Goal: Task Accomplishment & Management: Complete application form

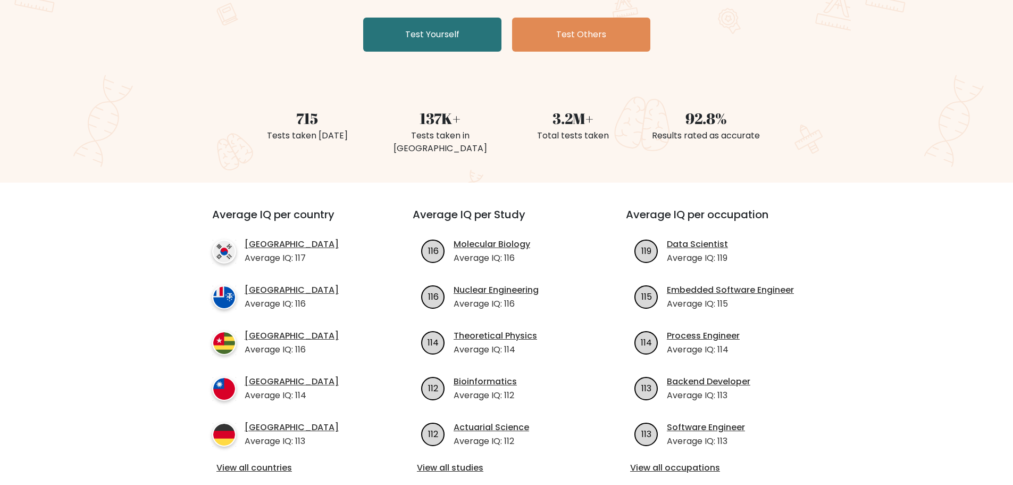
scroll to position [138, 0]
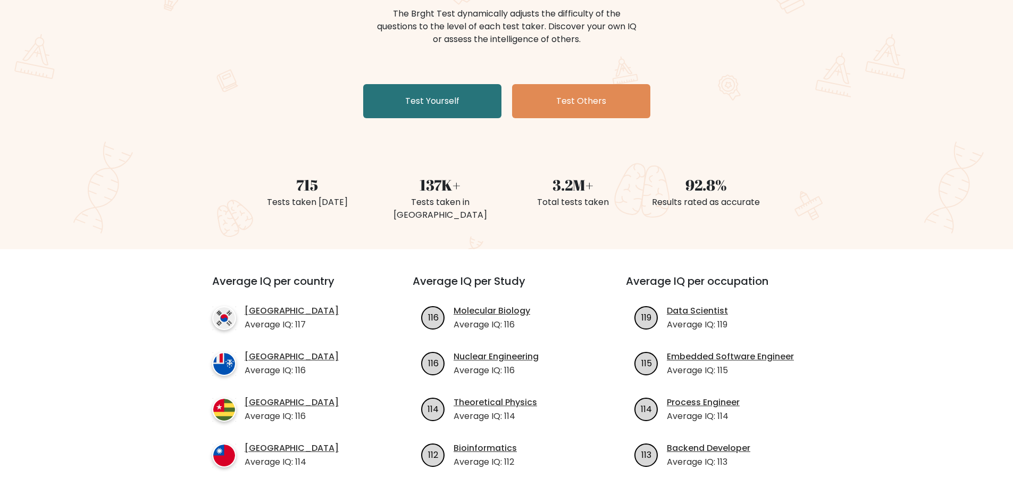
drag, startPoint x: 505, startPoint y: 310, endPoint x: 500, endPoint y: 204, distance: 105.4
click at [429, 104] on link "Test Yourself" at bounding box center [432, 101] width 138 height 34
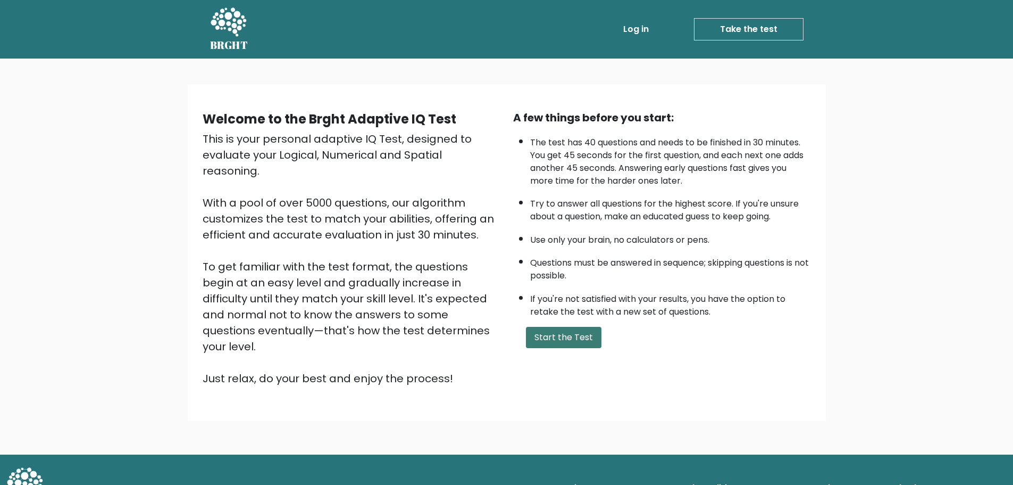
click at [585, 340] on button "Start the Test" at bounding box center [564, 337] width 76 height 21
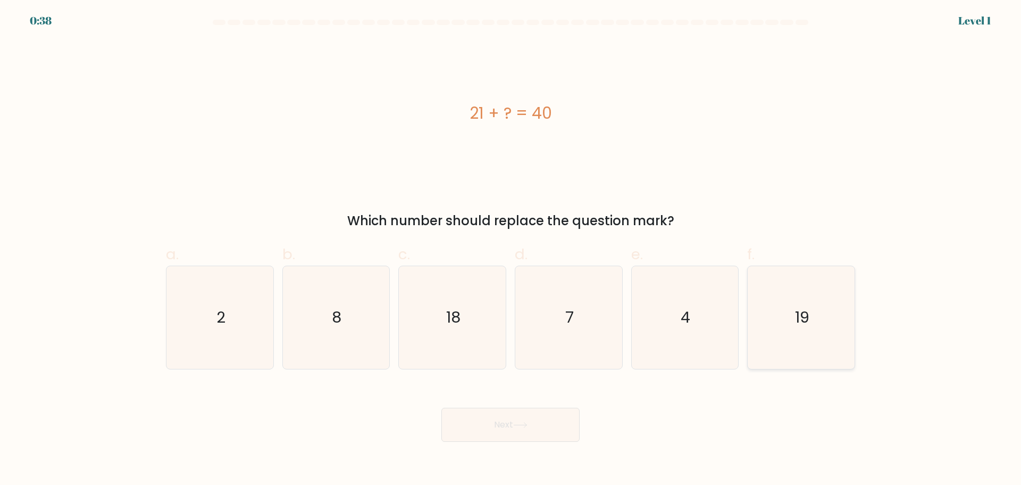
click at [776, 309] on icon "19" at bounding box center [801, 317] width 103 height 103
click at [511, 249] on input "f. 19" at bounding box center [511, 246] width 1 height 7
radio input "true"
click at [535, 420] on button "Next" at bounding box center [510, 424] width 138 height 34
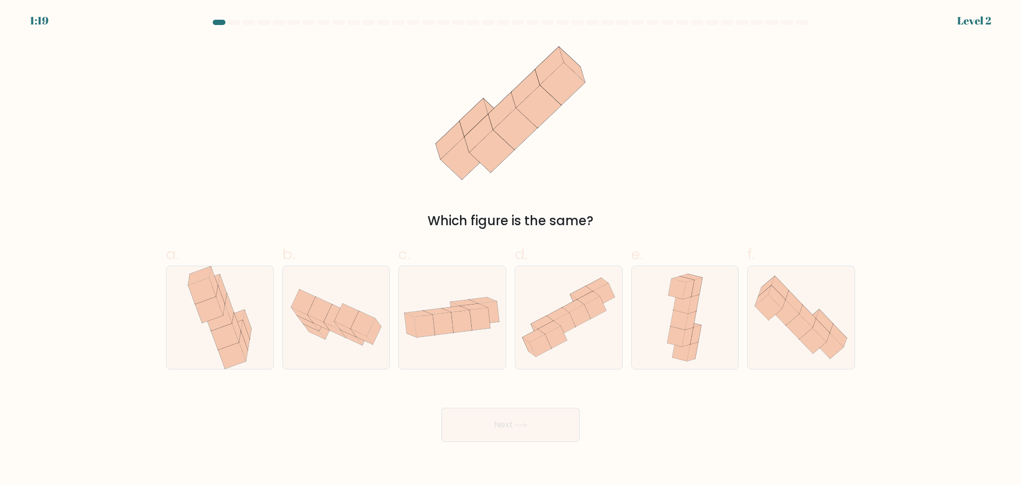
drag, startPoint x: 462, startPoint y: 128, endPoint x: 508, endPoint y: 156, distance: 53.9
click at [508, 155] on icon at bounding box center [510, 112] width 172 height 145
click at [473, 325] on icon at bounding box center [480, 318] width 21 height 22
click at [511, 249] on input "c." at bounding box center [511, 246] width 1 height 7
radio input "true"
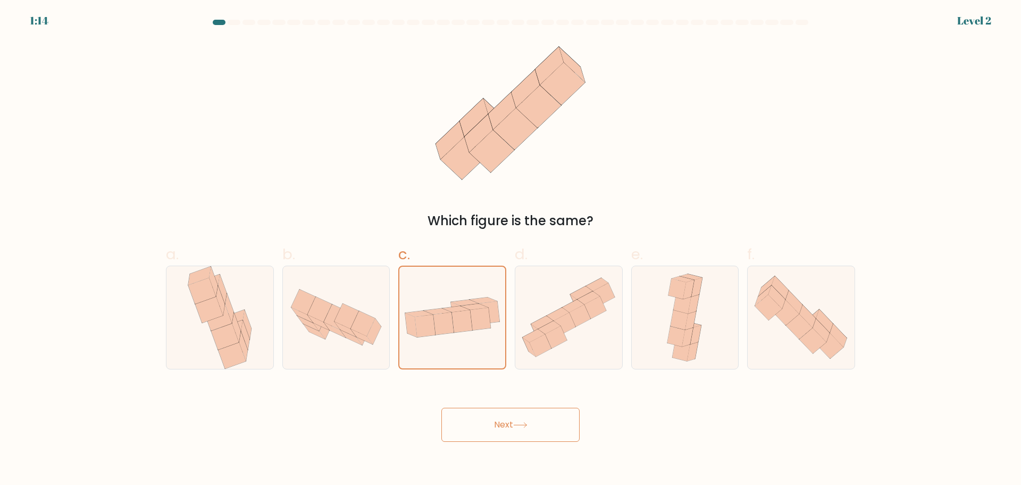
click at [521, 432] on button "Next" at bounding box center [510, 424] width 138 height 34
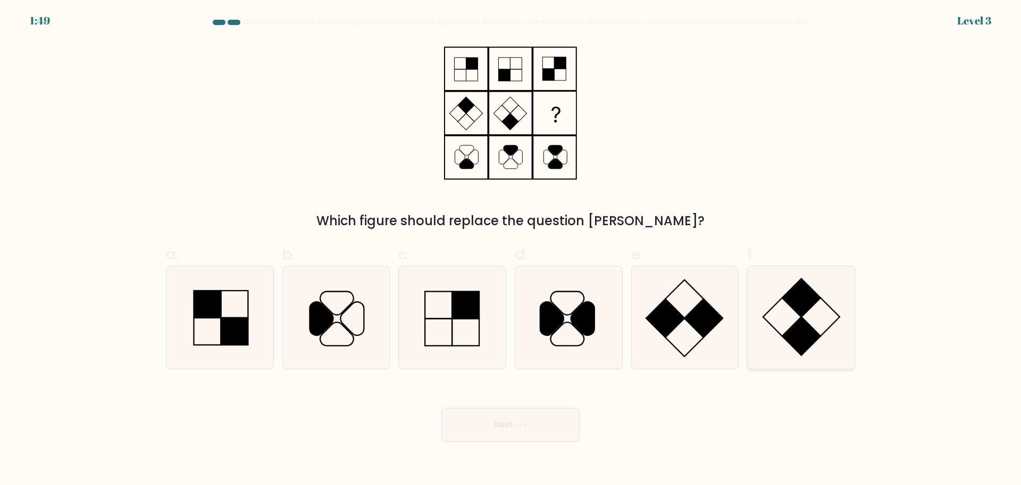
click at [782, 313] on icon at bounding box center [801, 317] width 103 height 103
click at [511, 249] on input "f." at bounding box center [511, 246] width 1 height 7
radio input "true"
click at [486, 419] on button "Next" at bounding box center [510, 424] width 138 height 34
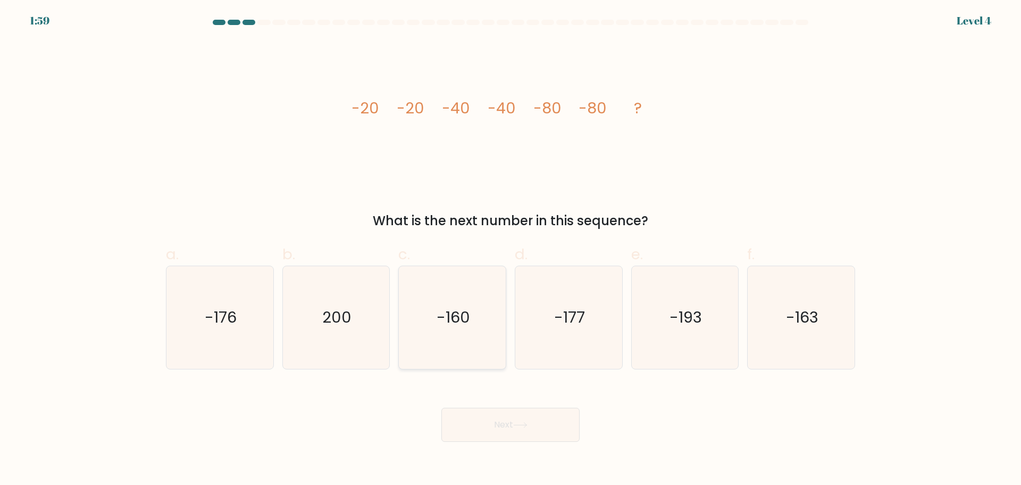
click at [467, 295] on icon "-160" at bounding box center [452, 317] width 103 height 103
click at [511, 249] on input "c. -160" at bounding box center [511, 246] width 1 height 7
radio input "true"
click at [492, 438] on button "Next" at bounding box center [510, 424] width 138 height 34
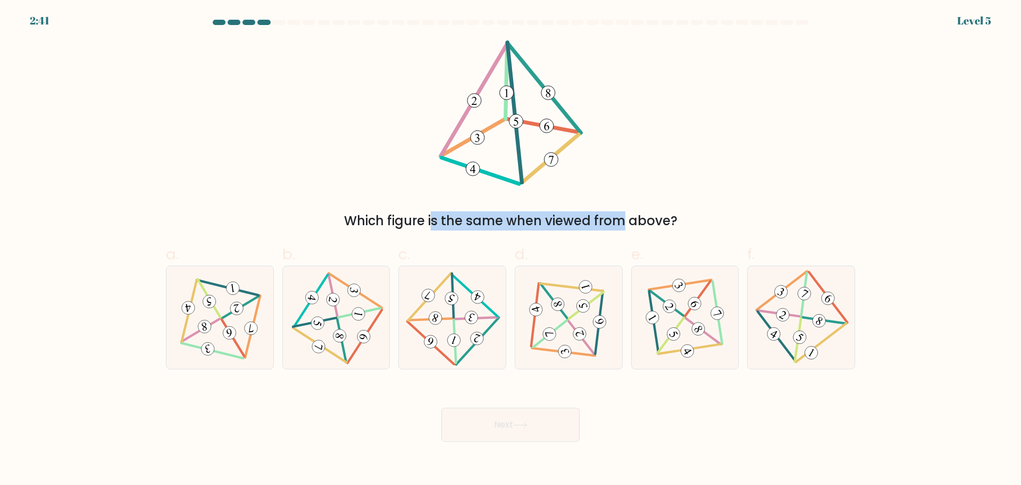
drag, startPoint x: 525, startPoint y: 200, endPoint x: 514, endPoint y: 186, distance: 18.5
click at [526, 197] on div "Which figure is the same when viewed from above?" at bounding box center [511, 135] width 702 height 190
click at [359, 128] on div "Which figure is the same when viewed from above?" at bounding box center [511, 135] width 702 height 190
click at [320, 318] on 704 at bounding box center [317, 322] width 15 height 15
click at [511, 249] on input "b." at bounding box center [511, 246] width 1 height 7
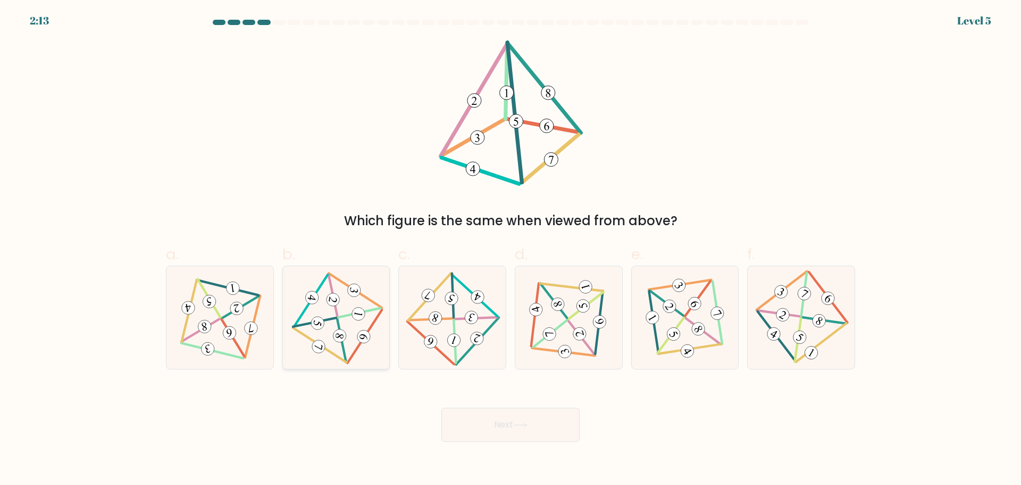
radio input "true"
click at [472, 419] on button "Next" at bounding box center [510, 424] width 138 height 34
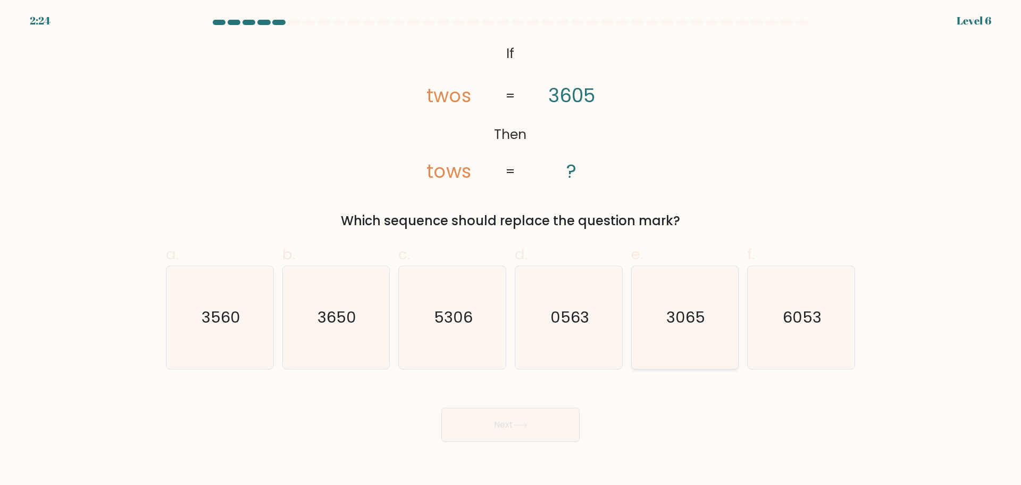
click at [691, 315] on text "3065" at bounding box center [685, 316] width 39 height 21
click at [511, 249] on input "e. 3065" at bounding box center [511, 246] width 1 height 7
radio input "true"
click at [516, 431] on button "Next" at bounding box center [510, 424] width 138 height 34
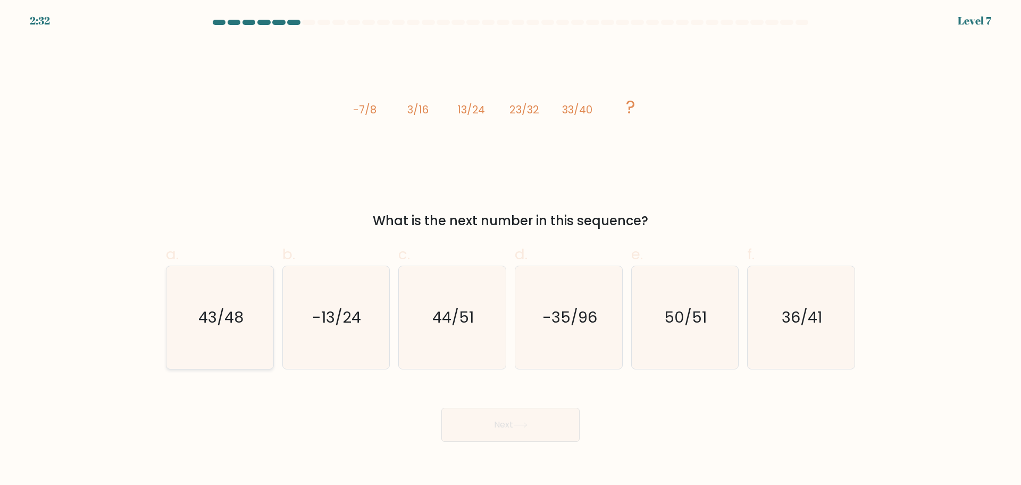
click at [231, 322] on text "43/48" at bounding box center [220, 316] width 45 height 21
click at [511, 249] on input "a. 43/48" at bounding box center [511, 246] width 1 height 7
radio input "true"
click at [486, 419] on button "Next" at bounding box center [510, 424] width 138 height 34
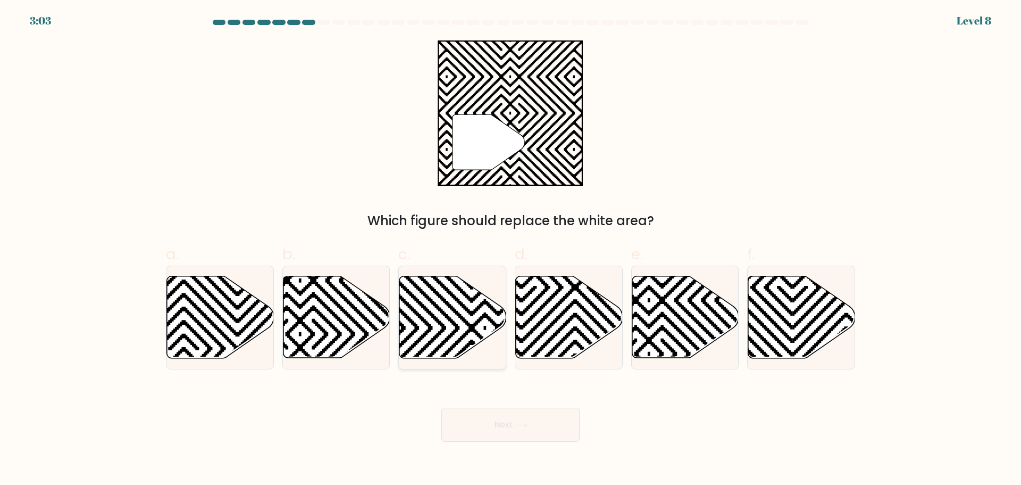
click at [446, 322] on icon at bounding box center [452, 316] width 107 height 82
click at [511, 249] on input "c." at bounding box center [511, 246] width 1 height 7
radio input "true"
click at [513, 437] on button "Next" at bounding box center [510, 424] width 138 height 34
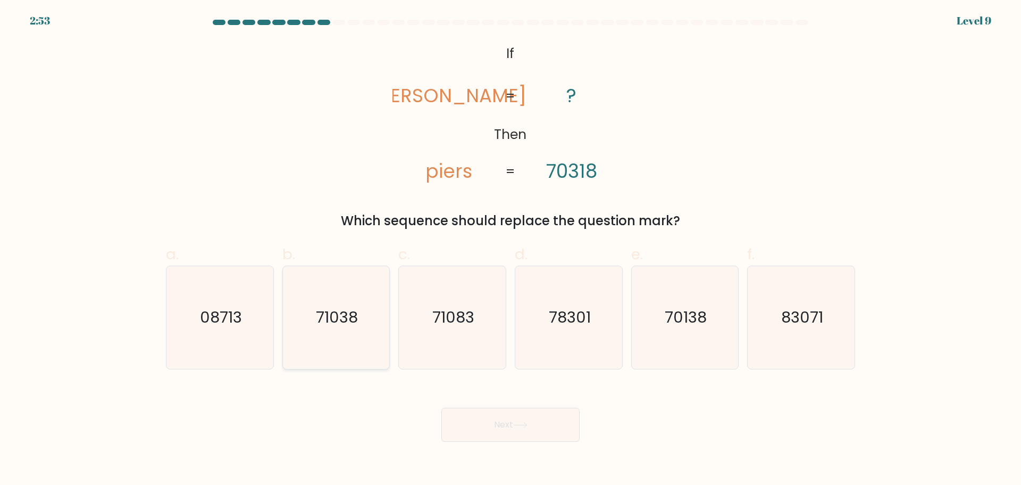
click at [366, 315] on icon "71038" at bounding box center [336, 317] width 103 height 103
click at [511, 249] on input "b. 71038" at bounding box center [511, 246] width 1 height 7
radio input "true"
click at [507, 424] on button "Next" at bounding box center [510, 424] width 138 height 34
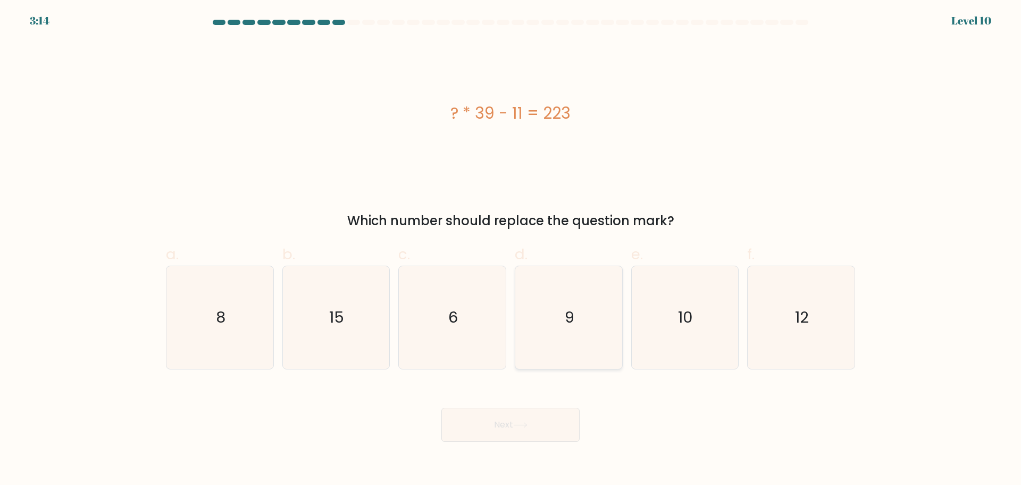
click at [594, 317] on icon "9" at bounding box center [568, 317] width 103 height 103
click at [511, 249] on input "d. 9" at bounding box center [511, 246] width 1 height 7
radio input "true"
click at [517, 419] on button "Next" at bounding box center [510, 424] width 138 height 34
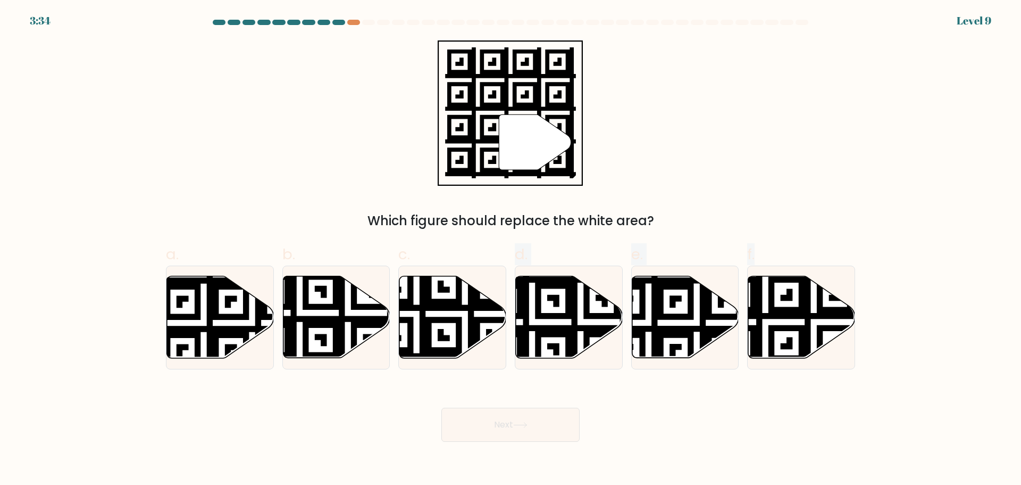
drag, startPoint x: 457, startPoint y: 332, endPoint x: 436, endPoint y: 422, distance: 92.9
click at [436, 422] on form "a." at bounding box center [510, 231] width 1021 height 422
click at [436, 423] on div "Next" at bounding box center [511, 412] width 702 height 60
click at [592, 314] on icon at bounding box center [532, 274] width 194 height 194
click at [511, 249] on input "d." at bounding box center [511, 246] width 1 height 7
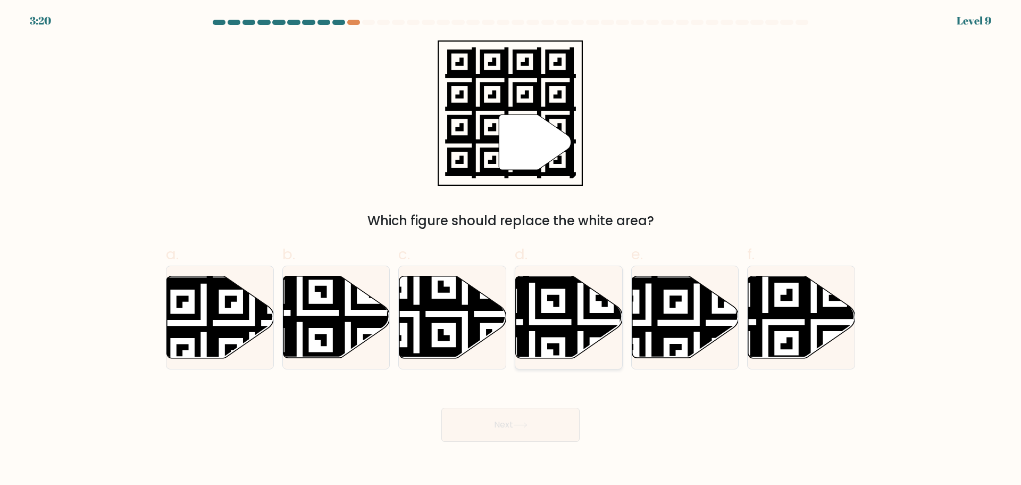
radio input "true"
click at [582, 321] on icon at bounding box center [569, 316] width 106 height 81
click at [511, 249] on input "d." at bounding box center [511, 246] width 1 height 7
click at [508, 427] on button "Next" at bounding box center [510, 424] width 138 height 34
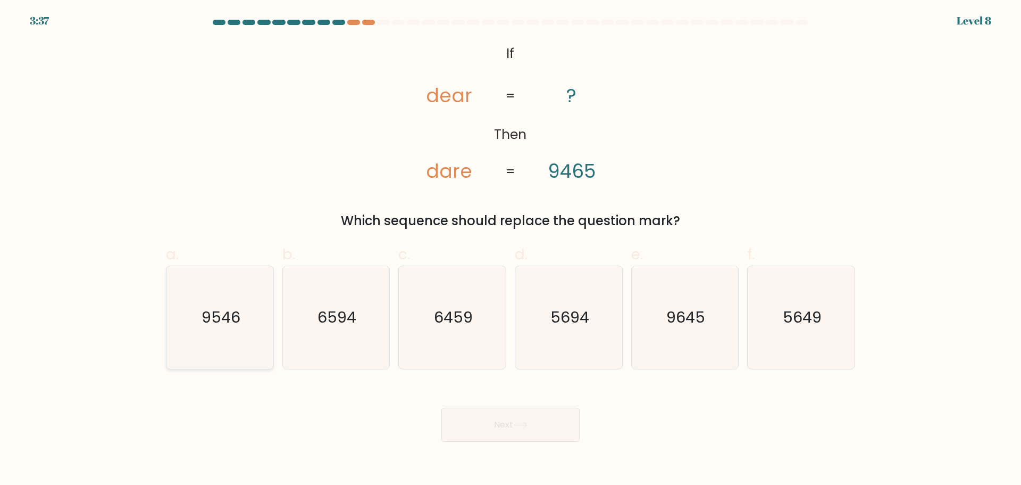
click at [214, 325] on text "9546" at bounding box center [221, 316] width 39 height 21
click at [511, 249] on input "a. 9546" at bounding box center [511, 246] width 1 height 7
radio input "true"
click at [479, 425] on button "Next" at bounding box center [510, 424] width 138 height 34
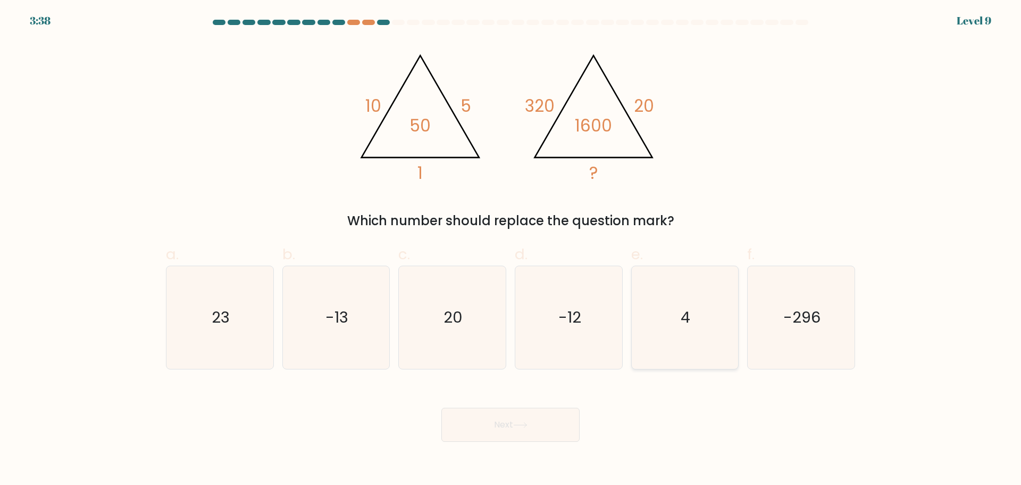
click at [698, 327] on icon "4" at bounding box center [684, 317] width 103 height 103
click at [511, 249] on input "e. 4" at bounding box center [511, 246] width 1 height 7
radio input "true"
click at [554, 428] on button "Next" at bounding box center [510, 424] width 138 height 34
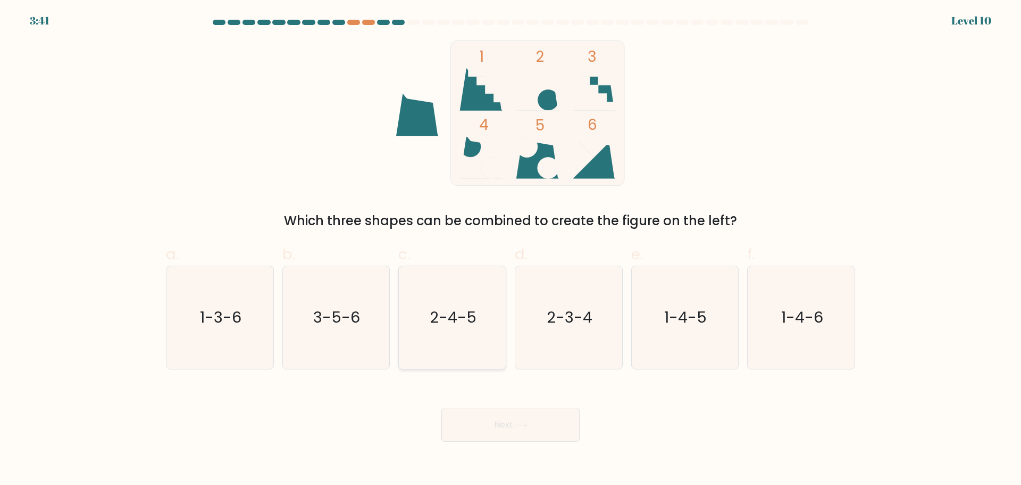
click at [444, 316] on text "2-4-5" at bounding box center [453, 316] width 47 height 21
click at [511, 249] on input "c. 2-4-5" at bounding box center [511, 246] width 1 height 7
radio input "true"
click at [531, 430] on button "Next" at bounding box center [510, 424] width 138 height 34
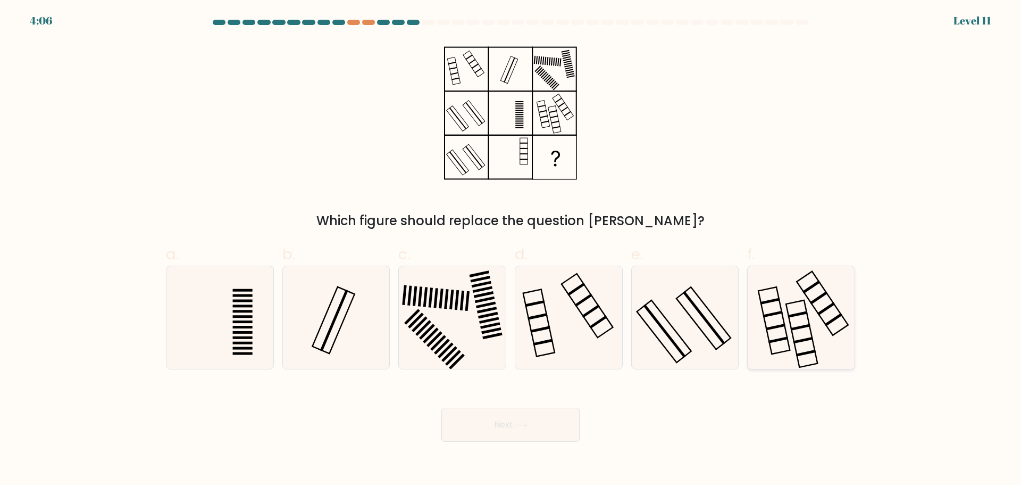
click at [819, 335] on icon at bounding box center [801, 317] width 103 height 103
click at [511, 249] on input "f." at bounding box center [511, 246] width 1 height 7
radio input "true"
click at [514, 424] on button "Next" at bounding box center [510, 424] width 138 height 34
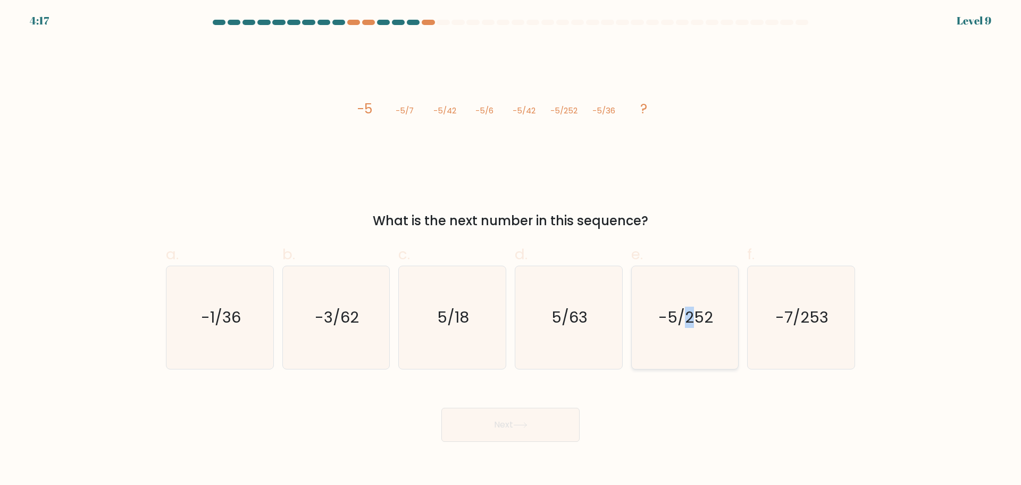
click at [690, 321] on text "-5/252" at bounding box center [685, 316] width 55 height 21
click at [662, 276] on icon "-5/252" at bounding box center [684, 317] width 103 height 103
click at [511, 249] on input "e. -5/252" at bounding box center [511, 246] width 1 height 7
radio input "true"
click at [690, 188] on div "image/svg+xml -5 -5/7 -5/42 -5/6 -5/42 -5/252 -5/36 ? What is the next number i…" at bounding box center [511, 135] width 702 height 190
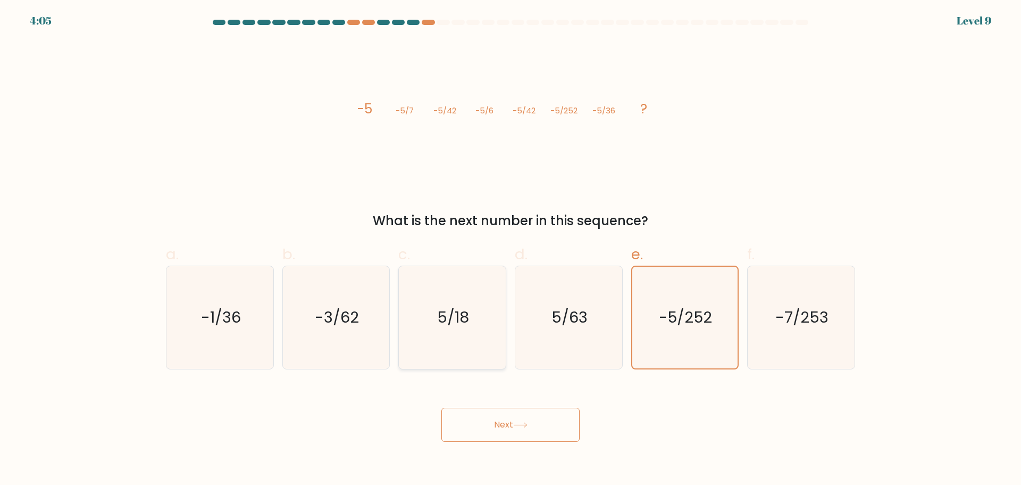
click at [471, 311] on icon "5/18" at bounding box center [452, 317] width 103 height 103
click at [511, 249] on input "c. 5/18" at bounding box center [511, 246] width 1 height 7
radio input "true"
click at [487, 435] on button "Next" at bounding box center [510, 424] width 138 height 34
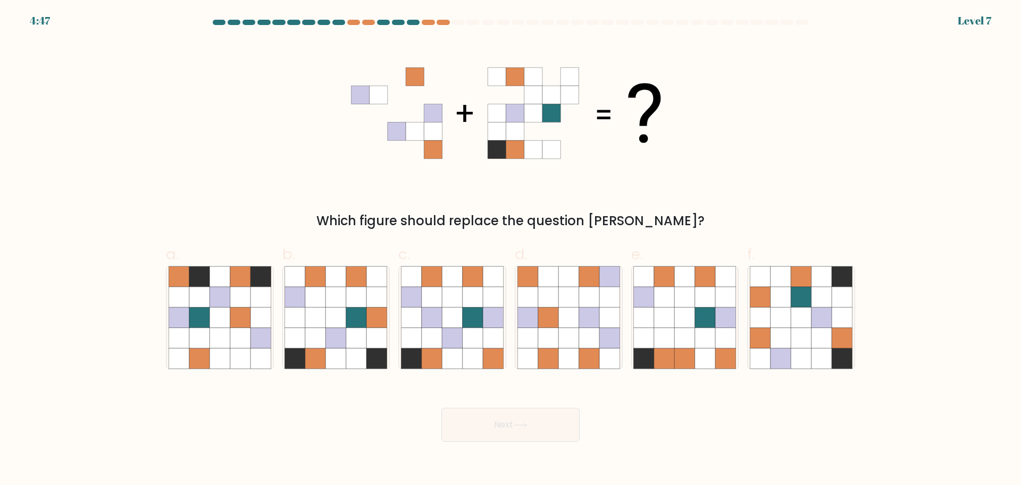
click at [45, 371] on form at bounding box center [510, 231] width 1021 height 422
click at [469, 342] on icon at bounding box center [473, 337] width 20 height 20
click at [511, 249] on input "c." at bounding box center [511, 246] width 1 height 7
radio input "true"
click at [497, 412] on button "Next" at bounding box center [510, 424] width 138 height 34
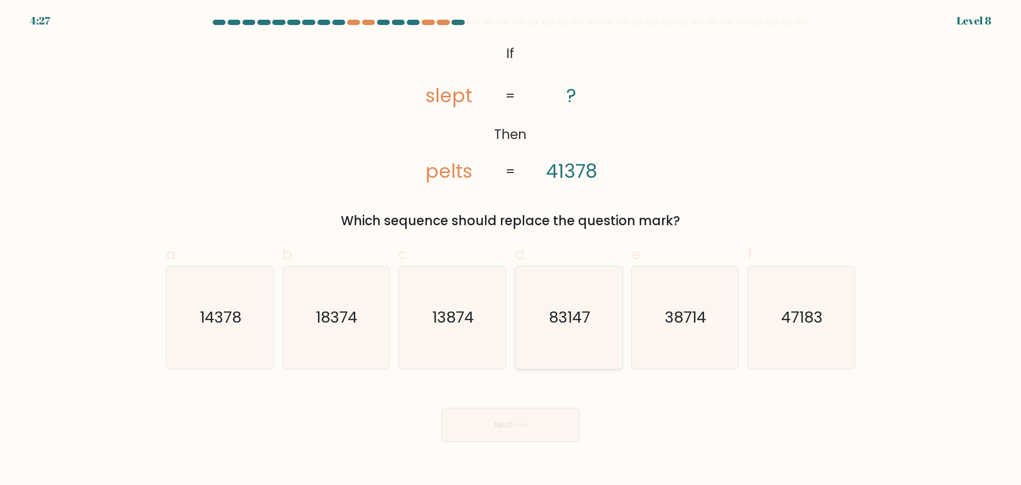
click at [578, 323] on text "83147" at bounding box center [569, 316] width 41 height 21
click at [511, 249] on input "d. 83147" at bounding box center [511, 246] width 1 height 7
radio input "true"
click at [506, 428] on button "Next" at bounding box center [510, 424] width 138 height 34
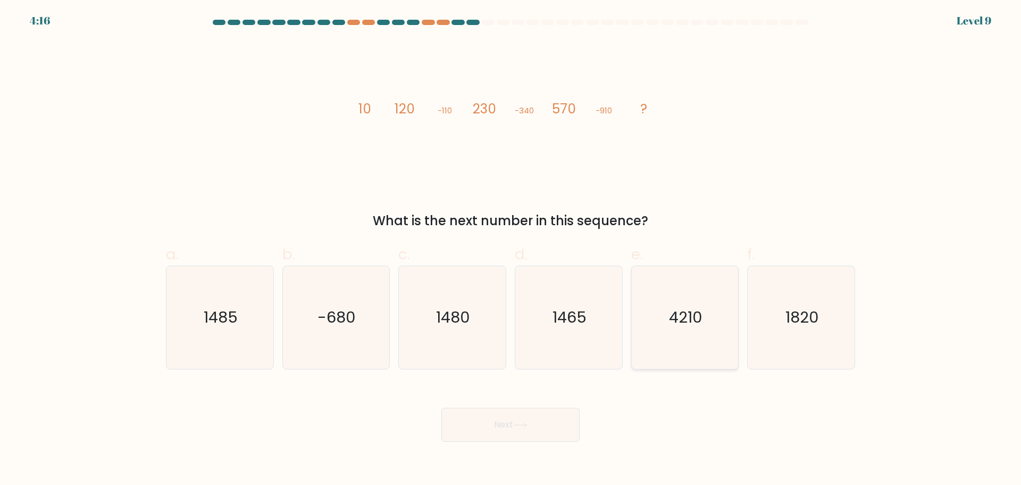
click at [708, 311] on icon "4210" at bounding box center [684, 317] width 103 height 103
click at [511, 249] on input "e. 4210" at bounding box center [511, 246] width 1 height 7
radio input "true"
click at [588, 320] on icon "1465" at bounding box center [568, 317] width 103 height 103
click at [511, 249] on input "d. 1465" at bounding box center [511, 246] width 1 height 7
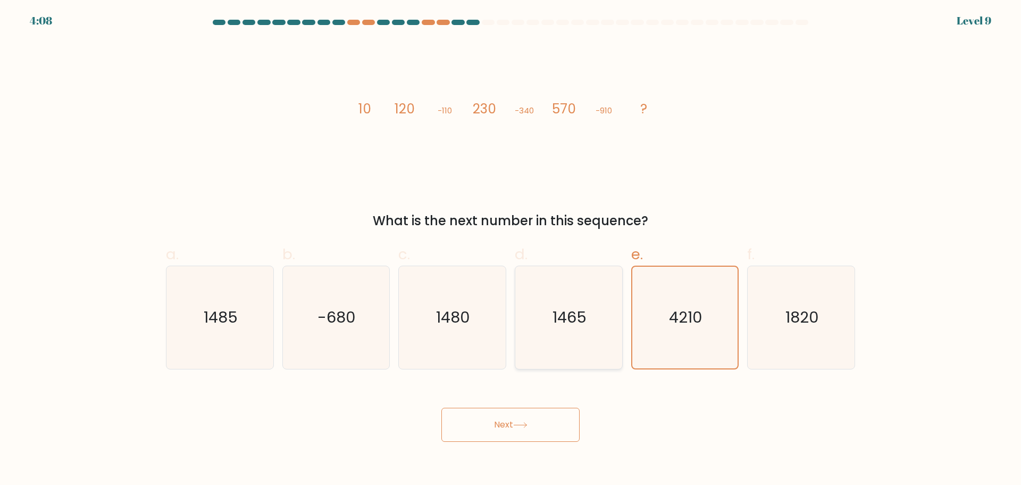
radio input "true"
click at [445, 327] on text "1480" at bounding box center [454, 316] width 34 height 21
click at [511, 249] on input "c. [DATE]" at bounding box center [511, 246] width 1 height 7
radio input "true"
click at [522, 420] on button "Next" at bounding box center [510, 424] width 138 height 34
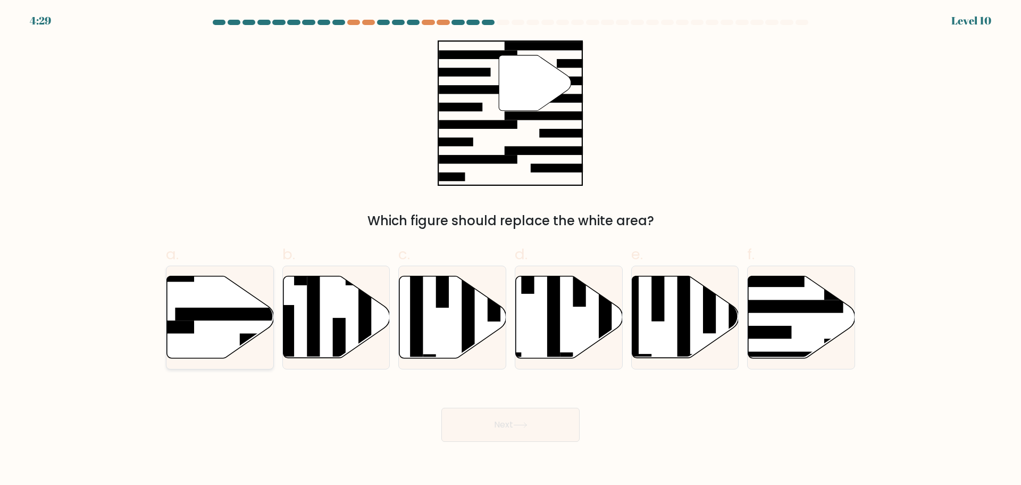
click at [218, 312] on rect at bounding box center [233, 313] width 116 height 13
click at [511, 249] on input "a." at bounding box center [511, 246] width 1 height 7
radio input "true"
click at [485, 433] on button "Next" at bounding box center [510, 424] width 138 height 34
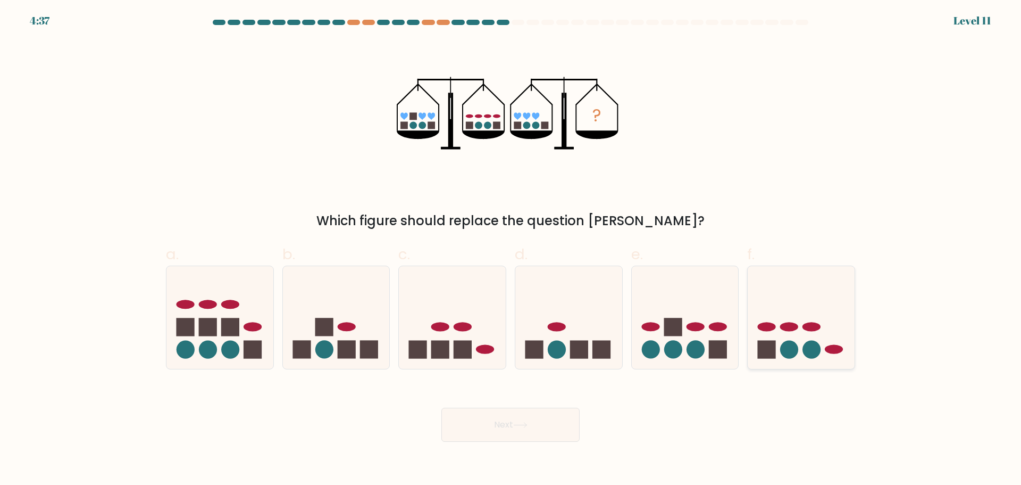
drag, startPoint x: 779, startPoint y: 339, endPoint x: 780, endPoint y: 334, distance: 5.6
click at [780, 334] on icon at bounding box center [801, 317] width 107 height 88
click at [511, 249] on input "f." at bounding box center [511, 246] width 1 height 7
radio input "true"
click at [520, 437] on button "Next" at bounding box center [510, 424] width 138 height 34
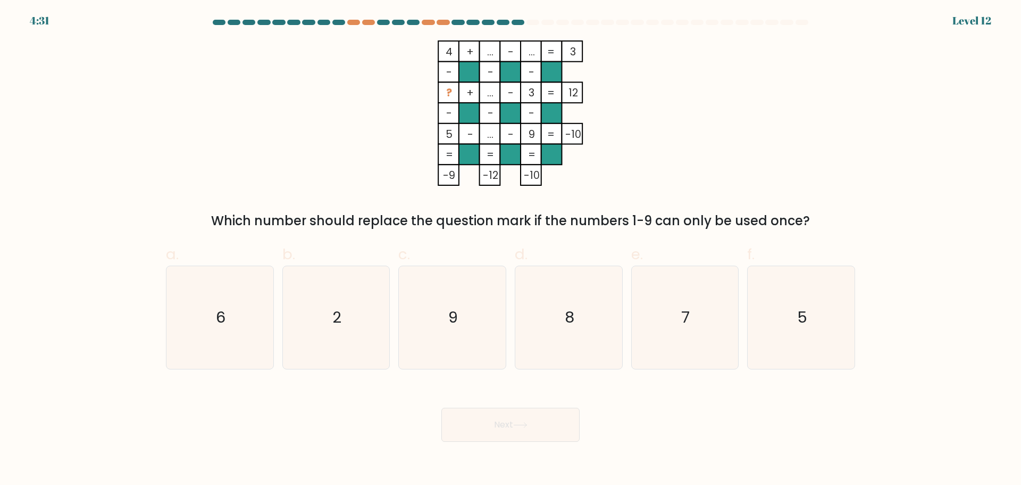
click at [469, 156] on rect at bounding box center [469, 154] width 21 height 21
click at [588, 304] on icon "8" at bounding box center [568, 317] width 103 height 103
click at [511, 249] on input "d. 8" at bounding box center [511, 246] width 1 height 7
radio input "true"
click at [536, 423] on button "Next" at bounding box center [510, 424] width 138 height 34
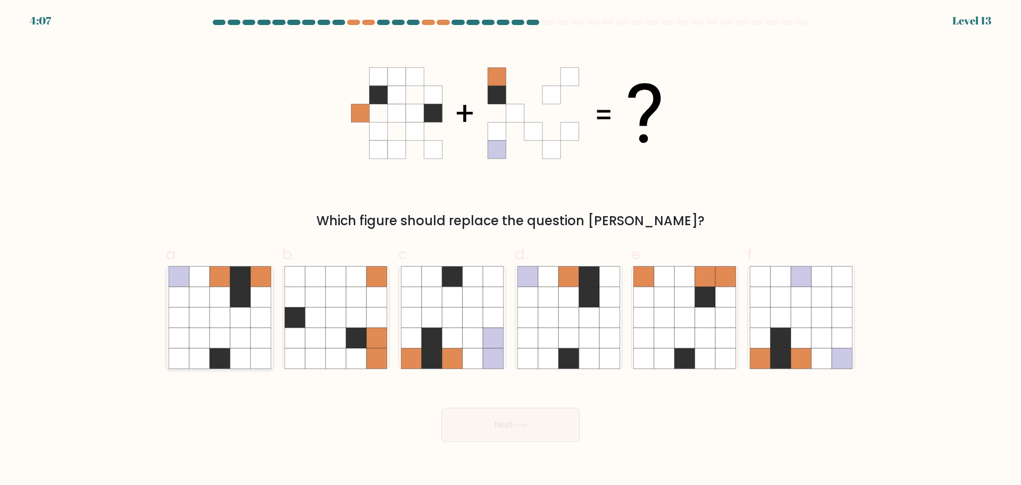
click at [238, 271] on icon at bounding box center [240, 276] width 20 height 20
click at [511, 249] on input "a." at bounding box center [511, 246] width 1 height 7
radio input "true"
click at [512, 431] on button "Next" at bounding box center [510, 424] width 138 height 34
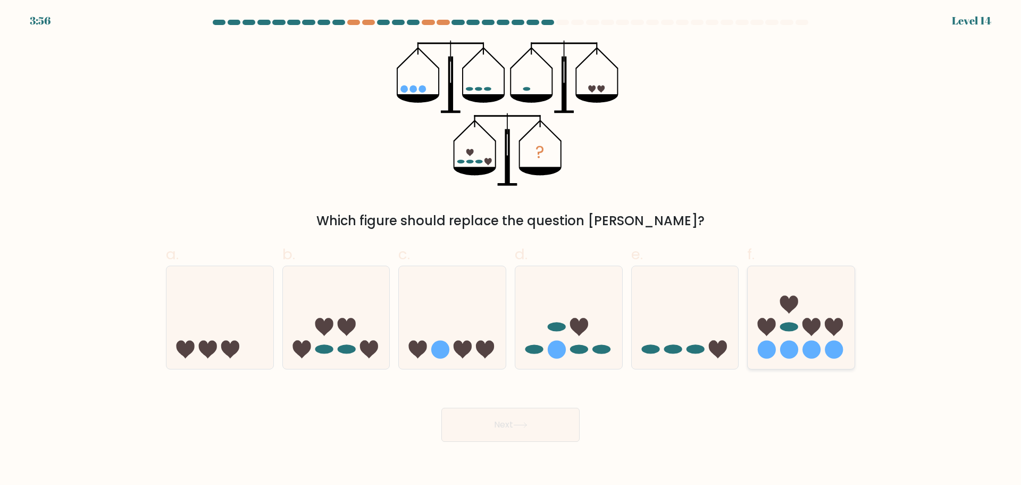
click at [789, 328] on ellipse at bounding box center [789, 326] width 18 height 9
click at [511, 249] on input "f." at bounding box center [511, 246] width 1 height 7
radio input "true"
click at [520, 425] on icon at bounding box center [520, 425] width 14 height 6
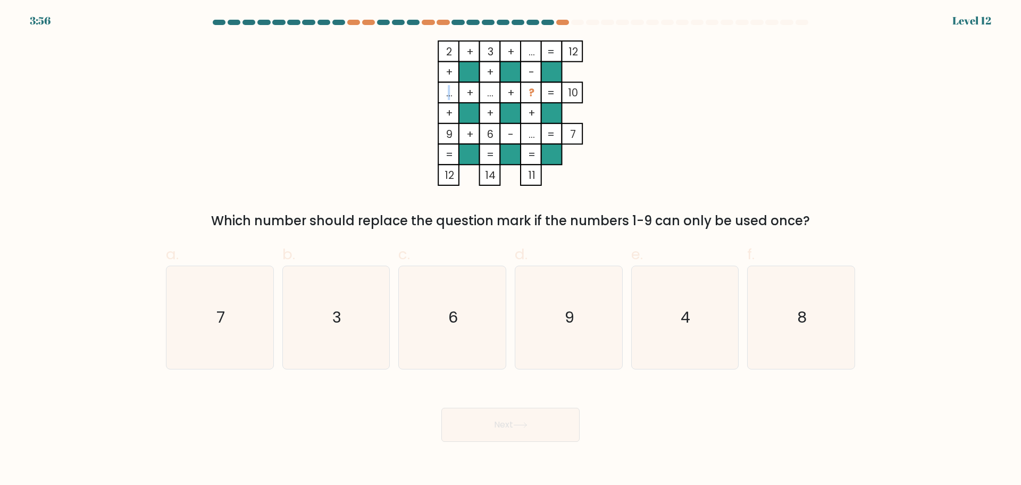
click at [448, 92] on tspan "..." at bounding box center [449, 92] width 6 height 15
click at [443, 84] on rect at bounding box center [448, 92] width 21 height 21
click at [453, 90] on tspan "..." at bounding box center [449, 92] width 6 height 15
click at [458, 89] on rect at bounding box center [448, 92] width 21 height 21
click at [442, 94] on rect at bounding box center [448, 92] width 21 height 21
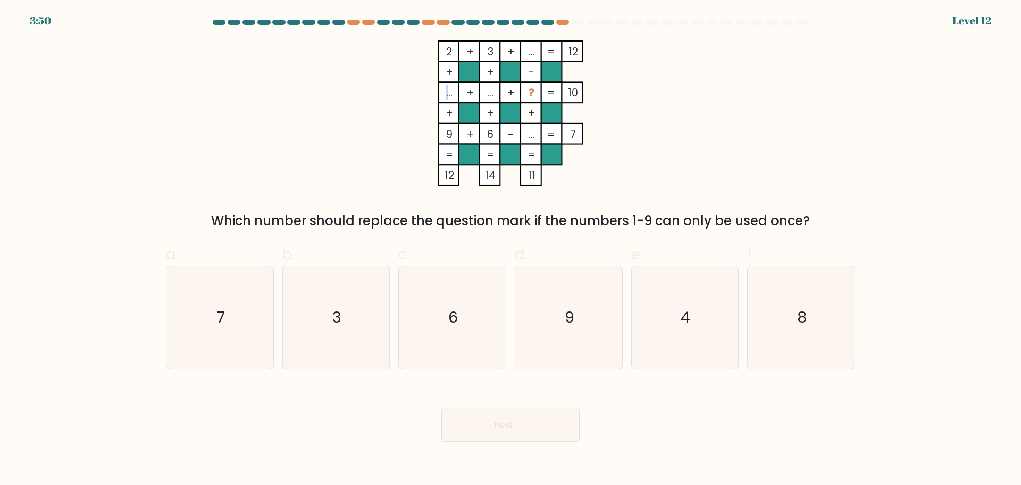
click at [447, 94] on tspan "..." at bounding box center [449, 92] width 6 height 15
drag, startPoint x: 449, startPoint y: 94, endPoint x: 456, endPoint y: 93, distance: 6.5
click at [456, 93] on icon "2 + 3 + ... 12 + + - ... + ... + ? 10 + + + 9 + 6 - ... = 7 = = = = 12 14 11 =" at bounding box center [510, 112] width 319 height 145
drag, startPoint x: 698, startPoint y: 110, endPoint x: 646, endPoint y: 120, distance: 53.0
click at [694, 110] on div "2 + 3 + ... 12 + + - ... + ... + ? 10 + + + 9 + 6 - ... = 7 = = = = 12 14 11 = …" at bounding box center [511, 135] width 702 height 190
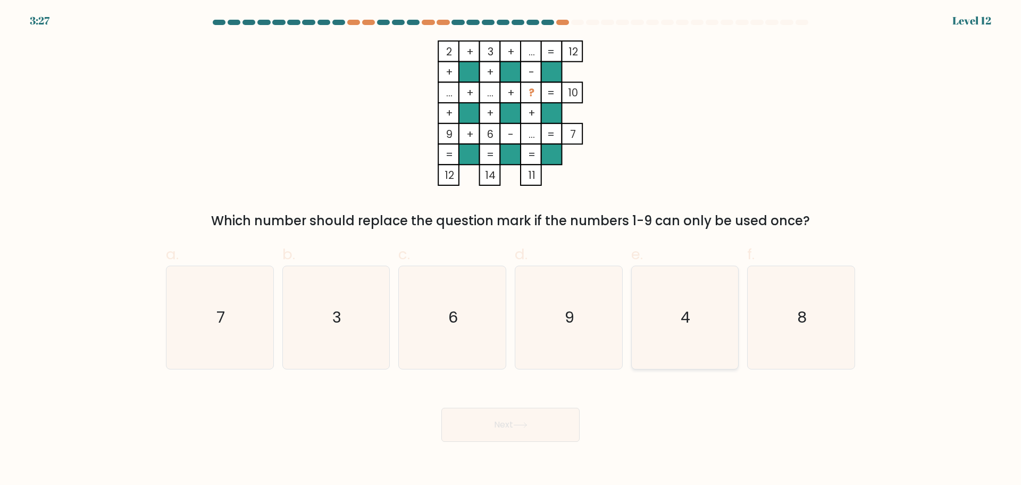
click at [656, 323] on icon "4" at bounding box center [684, 317] width 103 height 103
click at [511, 249] on input "e. 4" at bounding box center [511, 246] width 1 height 7
radio input "true"
click at [507, 430] on button "Next" at bounding box center [510, 424] width 138 height 34
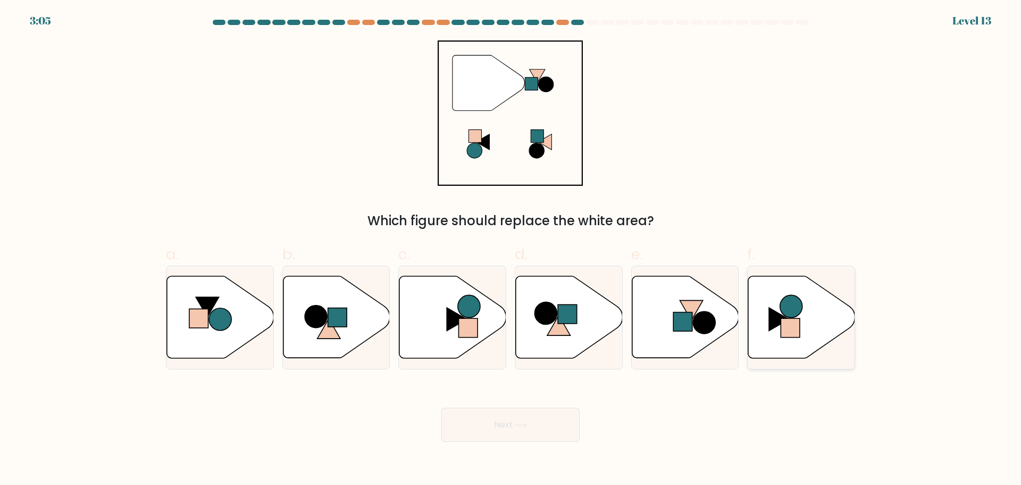
click at [792, 318] on rect at bounding box center [790, 327] width 19 height 19
click at [511, 249] on input "f." at bounding box center [511, 246] width 1 height 7
radio input "true"
click at [542, 427] on button "Next" at bounding box center [510, 424] width 138 height 34
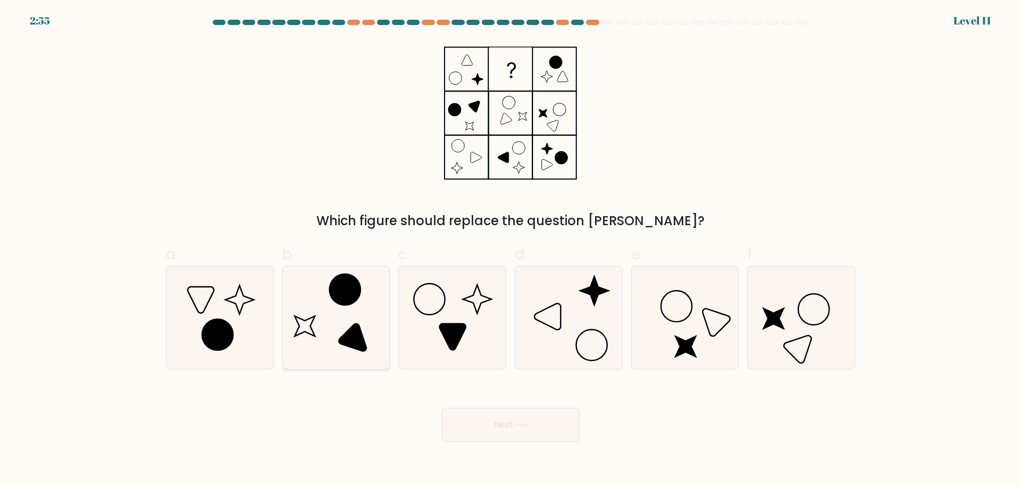
click at [337, 326] on icon at bounding box center [336, 317] width 103 height 103
click at [511, 249] on input "b." at bounding box center [511, 246] width 1 height 7
radio input "true"
drag, startPoint x: 480, startPoint y: 430, endPoint x: 472, endPoint y: 432, distance: 8.7
click at [480, 430] on button "Next" at bounding box center [510, 424] width 138 height 34
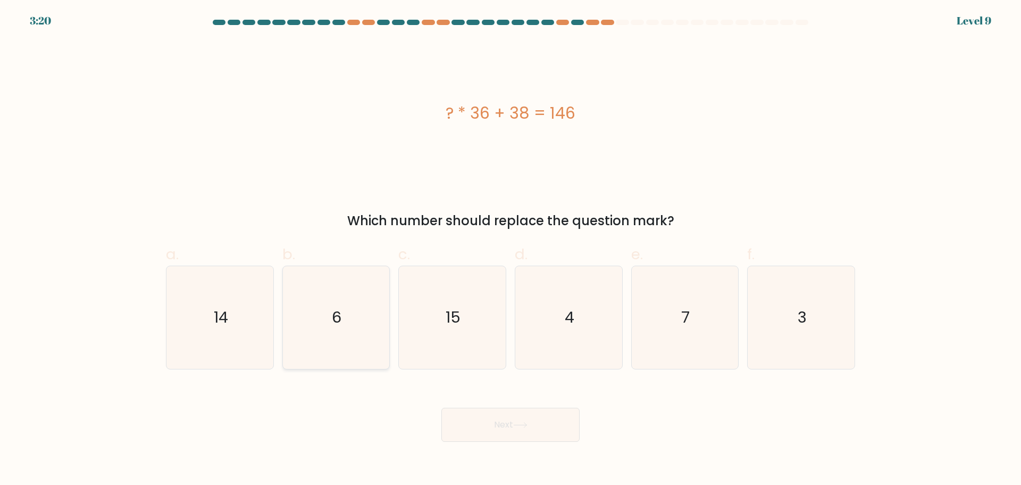
click at [346, 320] on icon "6" at bounding box center [336, 317] width 103 height 103
click at [511, 249] on input "b. 6" at bounding box center [511, 246] width 1 height 7
radio input "true"
click at [323, 304] on icon "6" at bounding box center [336, 317] width 102 height 102
click at [511, 249] on input "b. 6" at bounding box center [511, 246] width 1 height 7
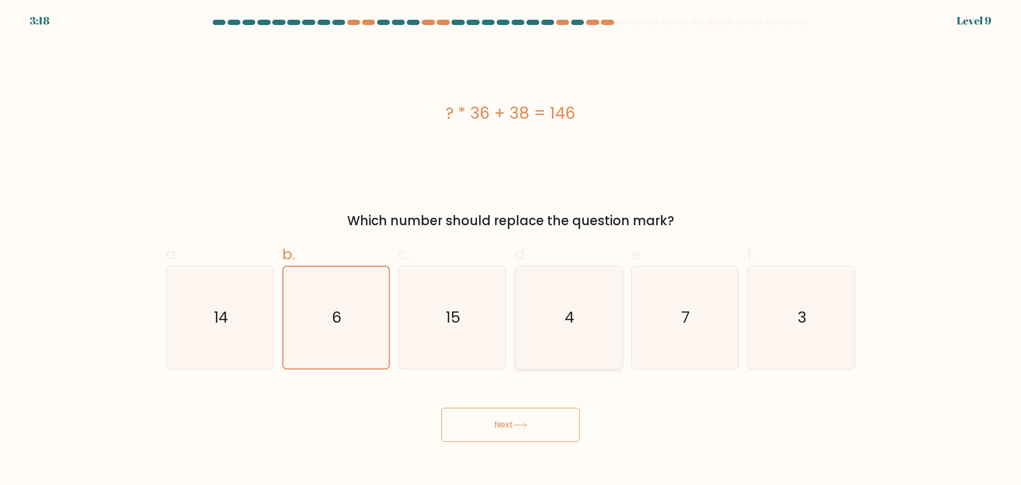
click at [538, 294] on icon "4" at bounding box center [568, 317] width 103 height 103
click at [511, 249] on input "d. 4" at bounding box center [511, 246] width 1 height 7
radio input "true"
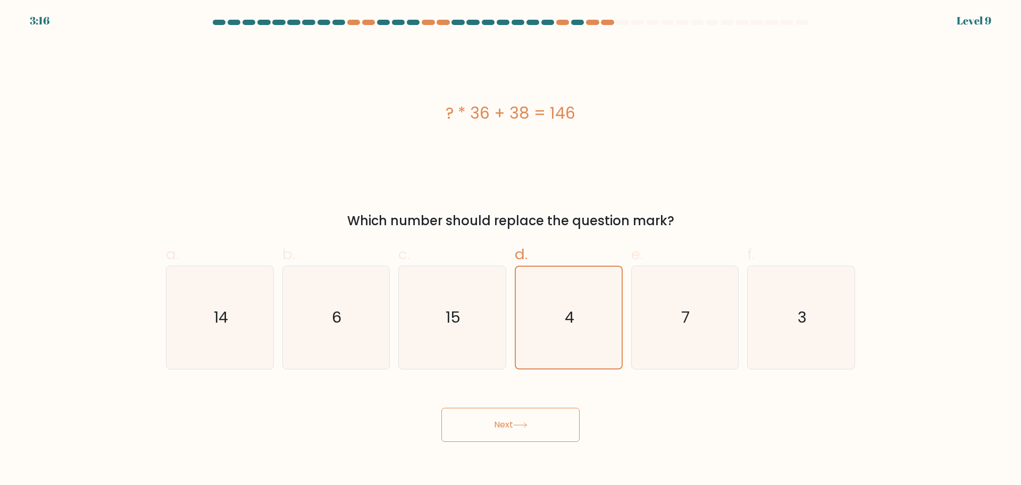
click at [502, 409] on button "Next" at bounding box center [510, 424] width 138 height 34
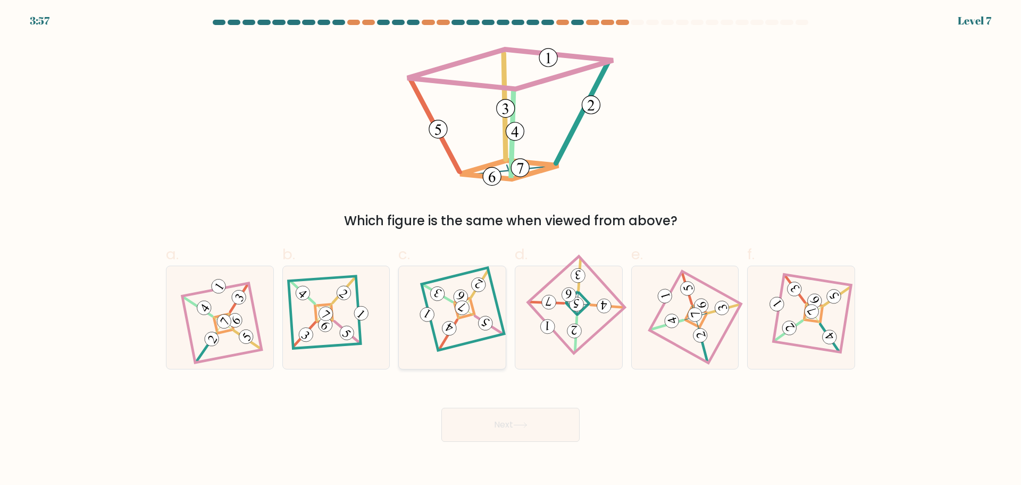
click at [449, 319] on icon at bounding box center [452, 317] width 71 height 82
click at [511, 249] on input "c." at bounding box center [511, 246] width 1 height 7
radio input "true"
click at [512, 421] on button "Next" at bounding box center [510, 424] width 138 height 34
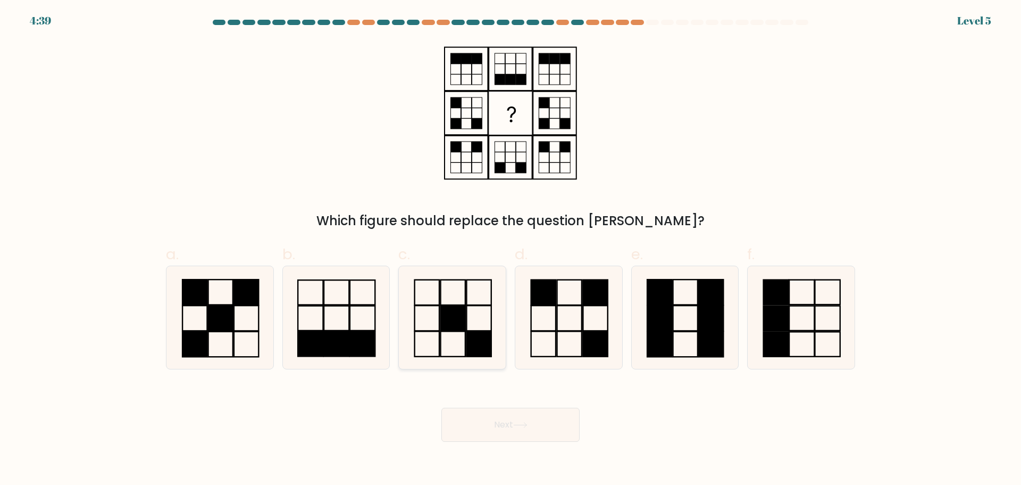
click at [463, 340] on icon at bounding box center [452, 317] width 103 height 103
click at [511, 249] on input "c." at bounding box center [511, 246] width 1 height 7
radio input "true"
drag, startPoint x: 491, startPoint y: 438, endPoint x: 487, endPoint y: 432, distance: 7.4
click at [488, 436] on button "Next" at bounding box center [510, 424] width 138 height 34
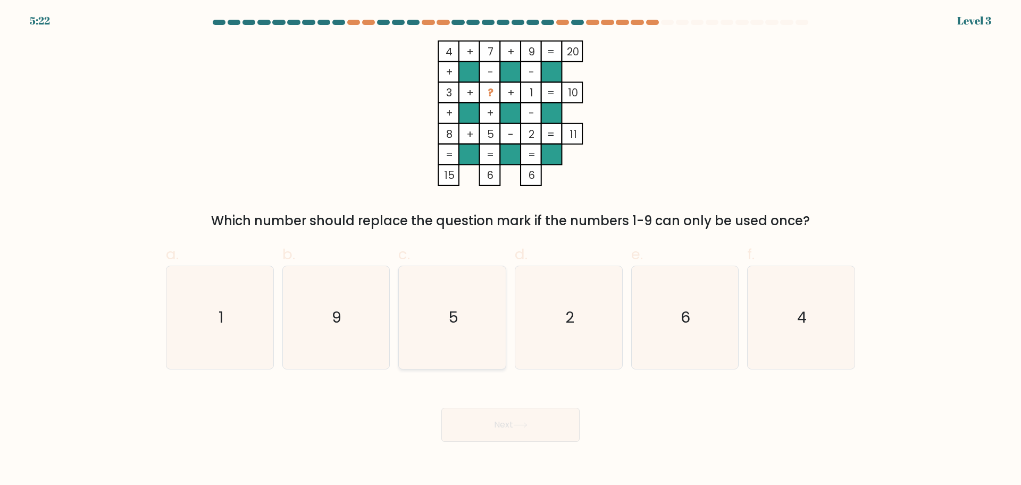
click at [447, 330] on icon "5" at bounding box center [452, 317] width 103 height 103
click at [511, 249] on input "c. 5" at bounding box center [511, 246] width 1 height 7
radio input "true"
click at [470, 427] on button "Next" at bounding box center [510, 424] width 138 height 34
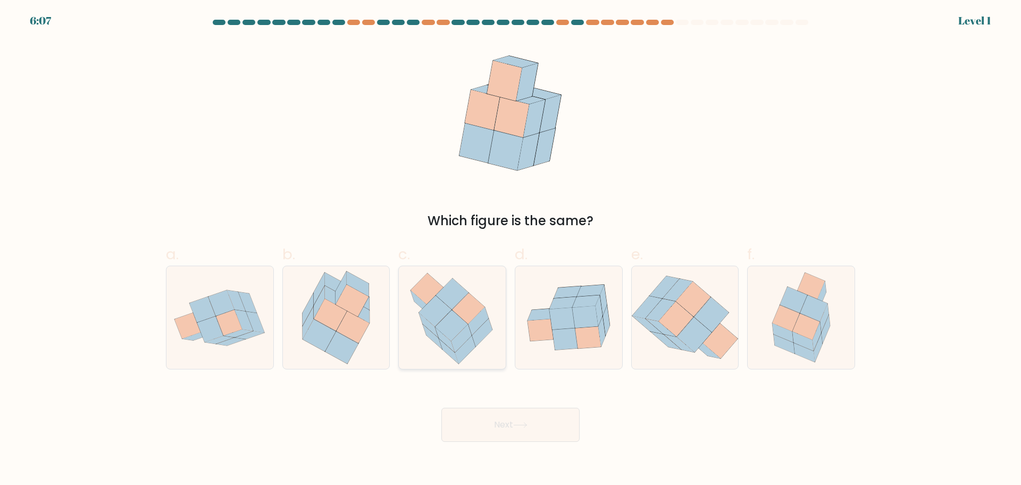
click at [445, 326] on icon at bounding box center [452, 325] width 32 height 31
click at [511, 249] on input "c." at bounding box center [511, 246] width 1 height 7
radio input "true"
click at [455, 423] on button "Next" at bounding box center [510, 424] width 138 height 34
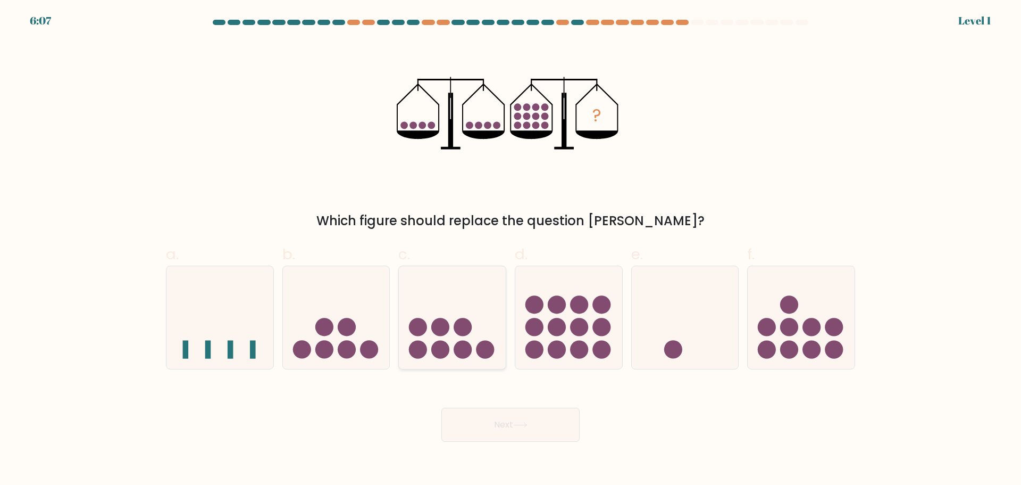
click at [458, 335] on icon at bounding box center [452, 317] width 107 height 88
click at [511, 249] on input "c." at bounding box center [511, 246] width 1 height 7
radio input "true"
drag, startPoint x: 491, startPoint y: 436, endPoint x: 477, endPoint y: 381, distance: 57.1
click at [492, 434] on button "Next" at bounding box center [510, 424] width 138 height 34
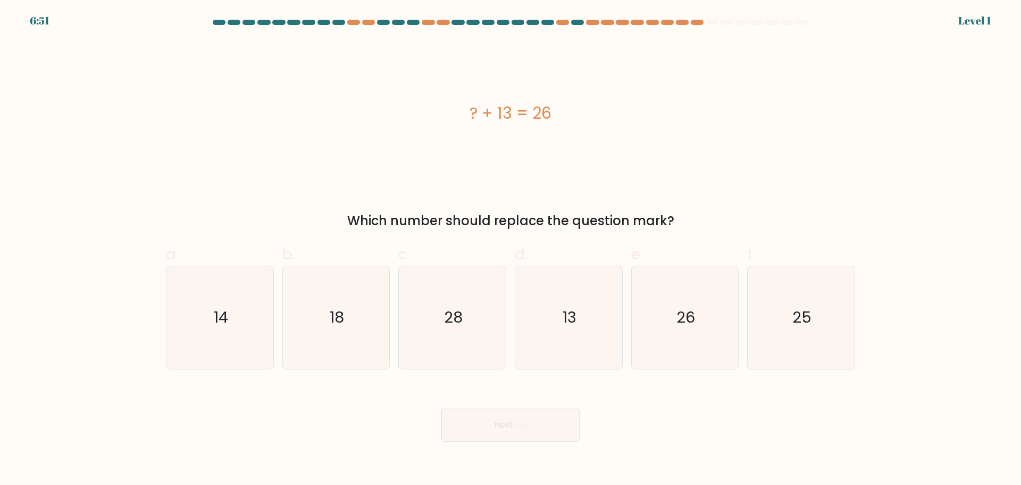
click at [460, 336] on icon "28" at bounding box center [452, 317] width 103 height 103
click at [511, 249] on input "c. 28" at bounding box center [511, 246] width 1 height 7
radio input "true"
drag, startPoint x: 471, startPoint y: 424, endPoint x: 471, endPoint y: 418, distance: 6.4
click at [471, 420] on button "Next" at bounding box center [510, 424] width 138 height 34
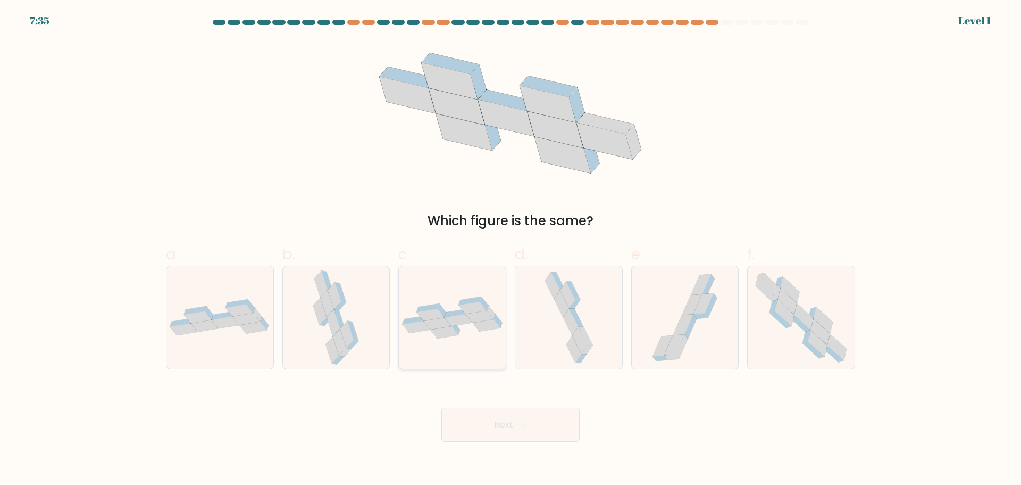
drag, startPoint x: 455, startPoint y: 328, endPoint x: 466, endPoint y: 375, distance: 49.3
click at [455, 330] on icon at bounding box center [452, 317] width 107 height 42
click at [511, 249] on input "c." at bounding box center [511, 246] width 1 height 7
radio input "true"
drag, startPoint x: 474, startPoint y: 424, endPoint x: 470, endPoint y: 403, distance: 21.3
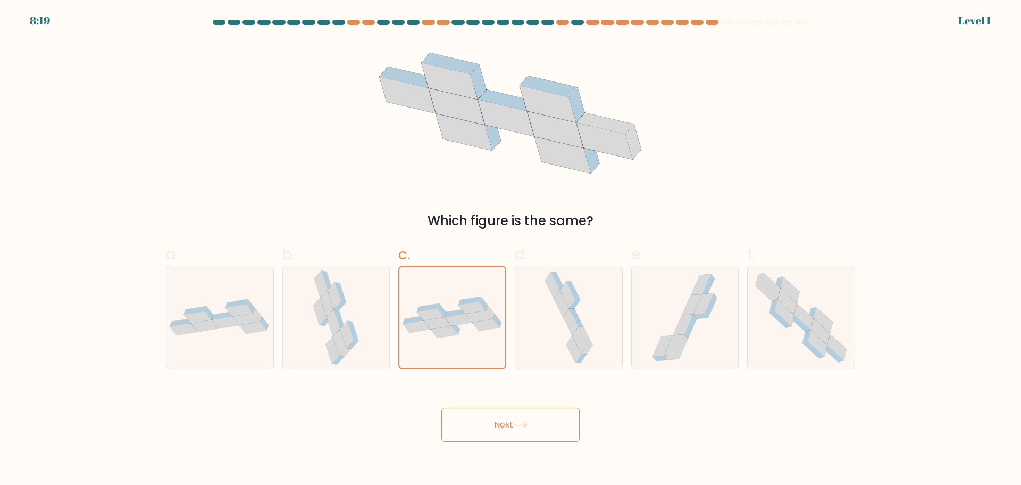
click at [474, 421] on button "Next" at bounding box center [510, 424] width 138 height 34
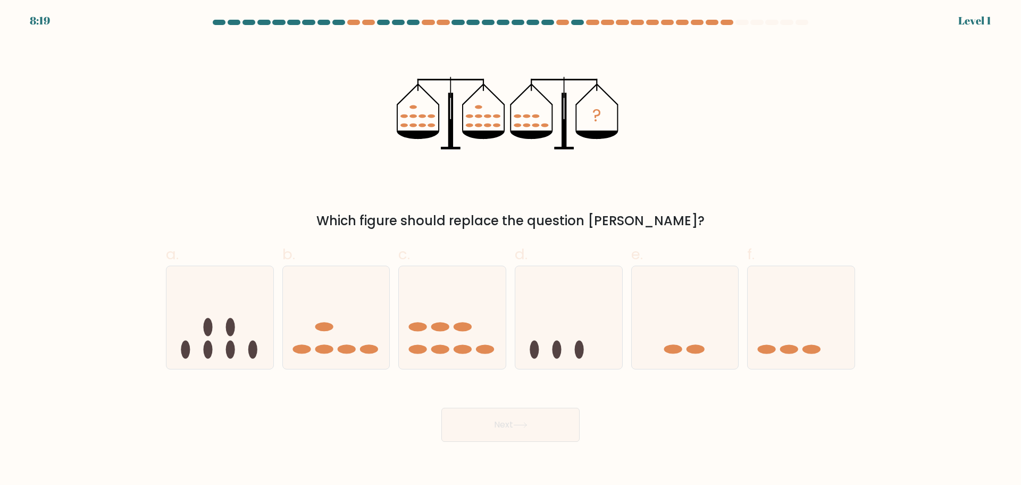
drag, startPoint x: 438, startPoint y: 322, endPoint x: 446, endPoint y: 395, distance: 73.3
click at [438, 328] on icon at bounding box center [452, 317] width 107 height 88
click at [511, 249] on input "c." at bounding box center [511, 246] width 1 height 7
radio input "true"
drag, startPoint x: 452, startPoint y: 419, endPoint x: 437, endPoint y: 332, distance: 88.1
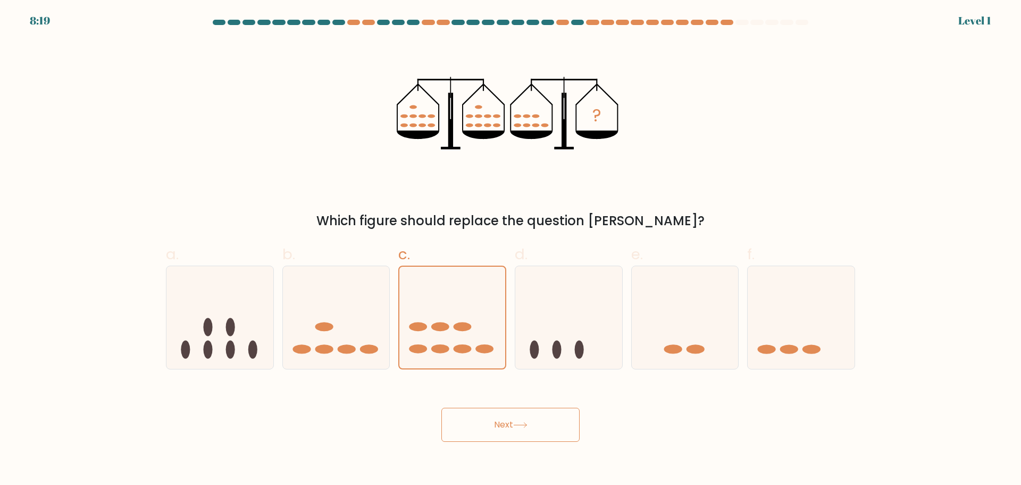
click at [452, 418] on button "Next" at bounding box center [510, 424] width 138 height 34
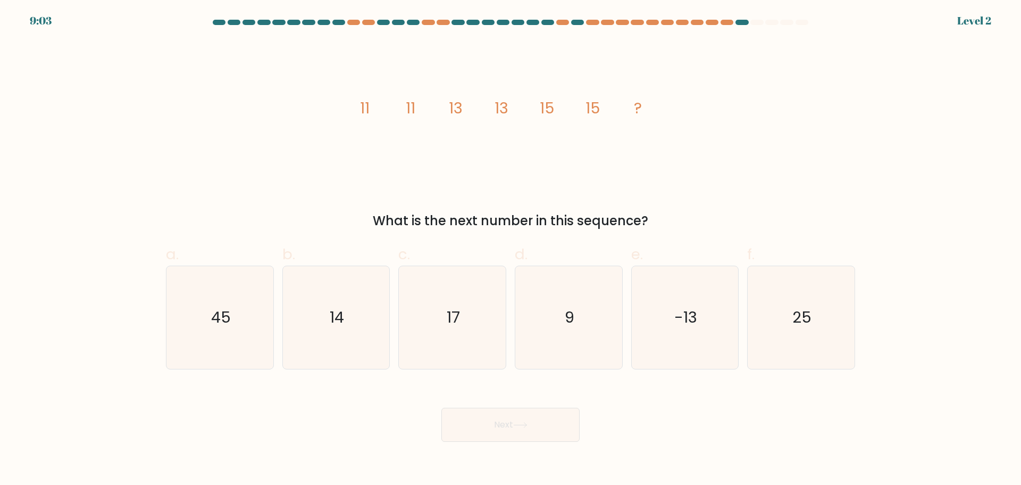
click at [433, 316] on icon "17" at bounding box center [452, 317] width 103 height 103
click at [511, 249] on input "c. 17" at bounding box center [511, 246] width 1 height 7
radio input "true"
drag, startPoint x: 466, startPoint y: 423, endPoint x: 462, endPoint y: 398, distance: 24.8
click at [466, 421] on button "Next" at bounding box center [510, 424] width 138 height 34
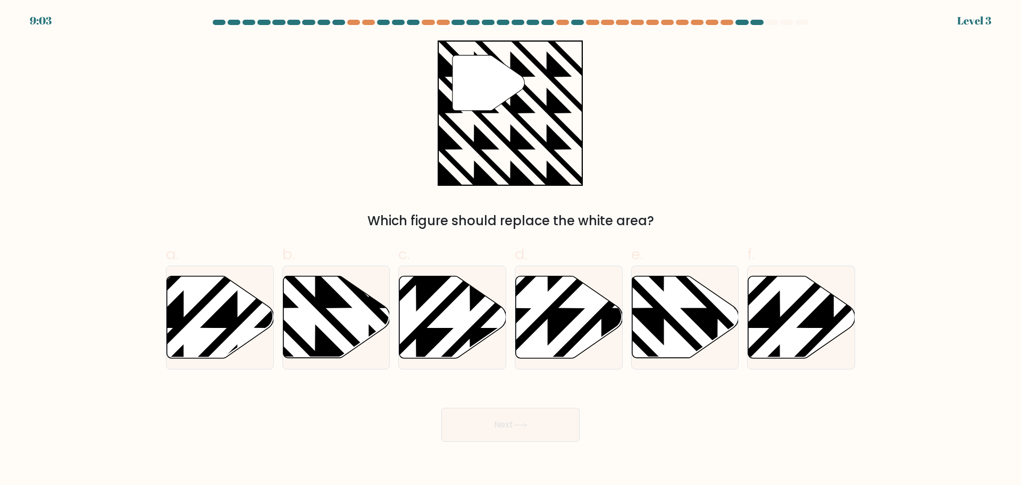
click at [441, 322] on icon at bounding box center [452, 316] width 107 height 82
click at [511, 249] on input "c." at bounding box center [511, 246] width 1 height 7
radio input "true"
drag, startPoint x: 473, startPoint y: 436, endPoint x: 465, endPoint y: 388, distance: 48.5
click at [473, 429] on button "Next" at bounding box center [510, 424] width 138 height 34
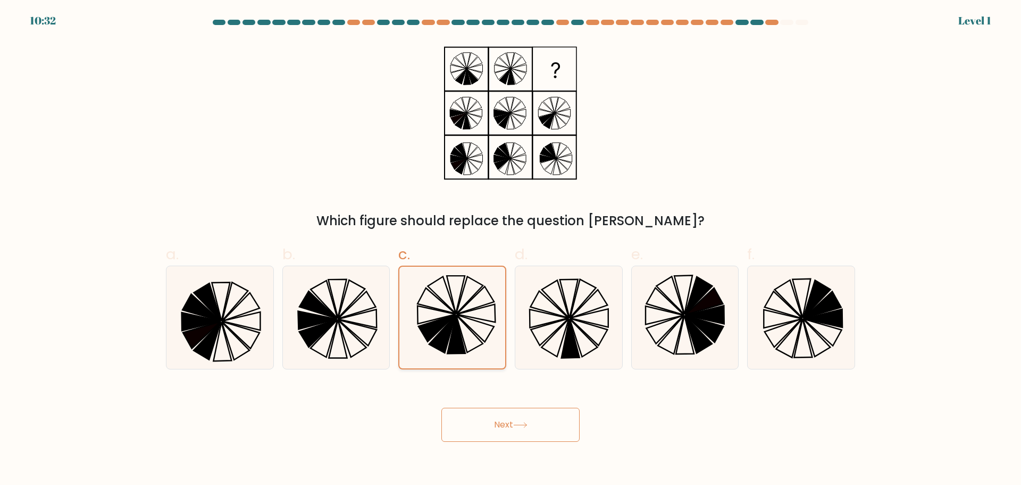
drag, startPoint x: 475, startPoint y: 439, endPoint x: 456, endPoint y: 366, distance: 75.9
click at [474, 433] on button "Next" at bounding box center [510, 424] width 138 height 34
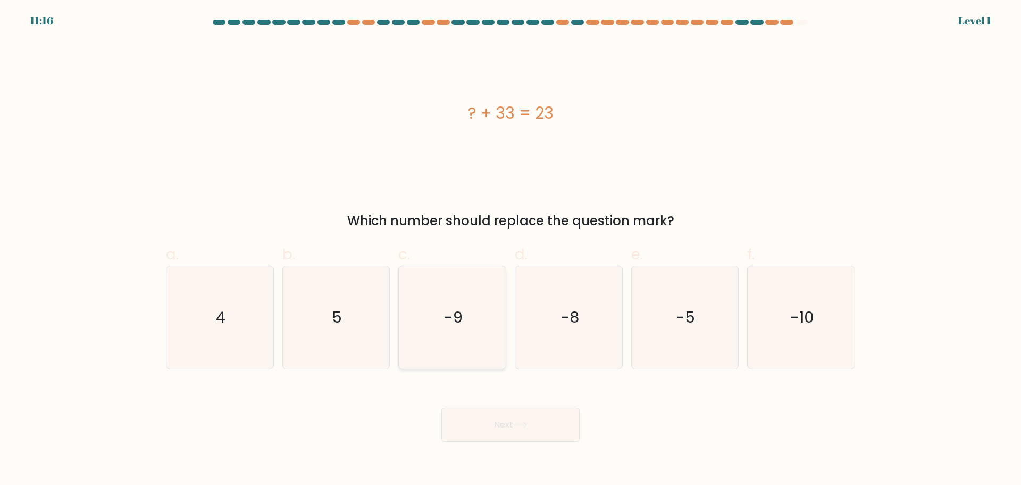
drag, startPoint x: 456, startPoint y: 360, endPoint x: 457, endPoint y: 350, distance: 9.6
click at [457, 350] on icon "-9" at bounding box center [452, 317] width 103 height 103
click at [511, 249] on input "c. -9" at bounding box center [511, 246] width 1 height 7
radio input "true"
click at [471, 414] on button "Next" at bounding box center [510, 424] width 138 height 34
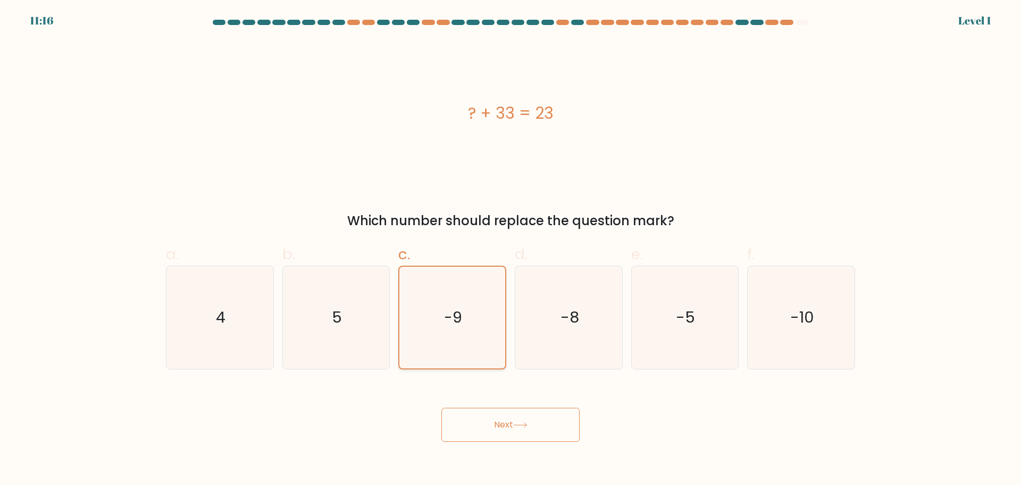
drag, startPoint x: 442, startPoint y: 319, endPoint x: 445, endPoint y: 327, distance: 8.6
click at [443, 322] on icon "-9" at bounding box center [453, 317] width 102 height 102
click at [511, 249] on input "c. -9" at bounding box center [511, 246] width 1 height 7
